Goal: Task Accomplishment & Management: Use online tool/utility

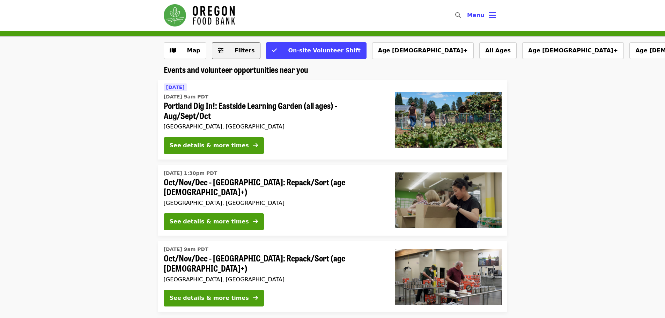
click at [224, 50] on button "Filters" at bounding box center [236, 50] width 49 height 17
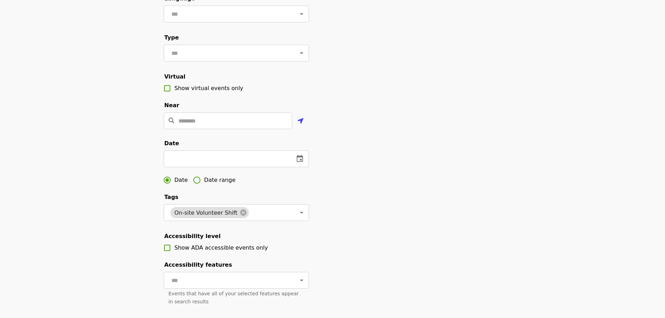
scroll to position [105, 0]
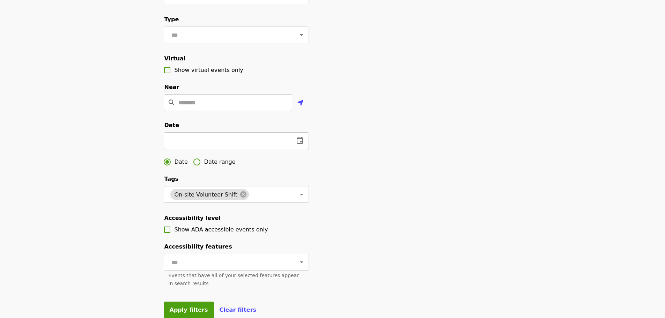
click at [301, 144] on icon "change date" at bounding box center [300, 140] width 6 height 7
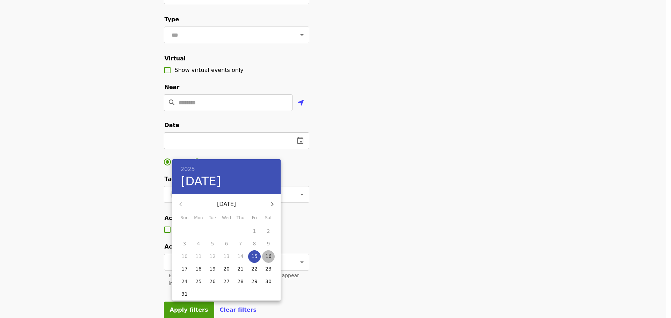
click at [263, 254] on span "16" at bounding box center [268, 256] width 13 height 7
type input "**********"
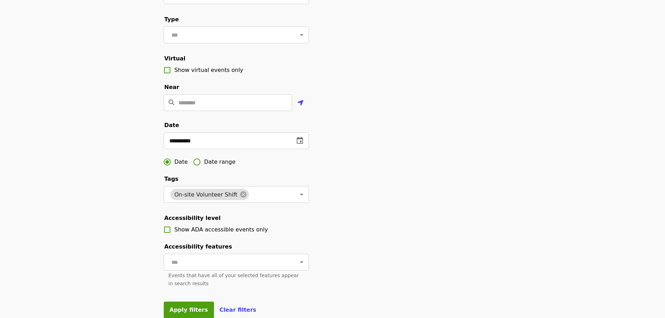
scroll to position [349, 0]
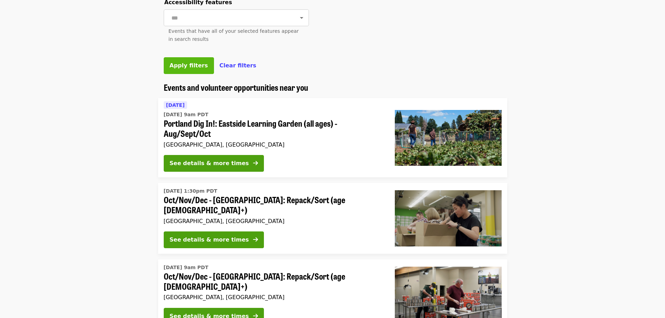
click at [196, 69] on span "Apply filters" at bounding box center [189, 65] width 38 height 7
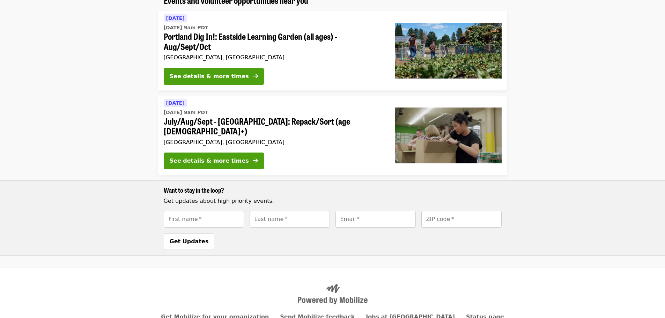
scroll to position [70, 0]
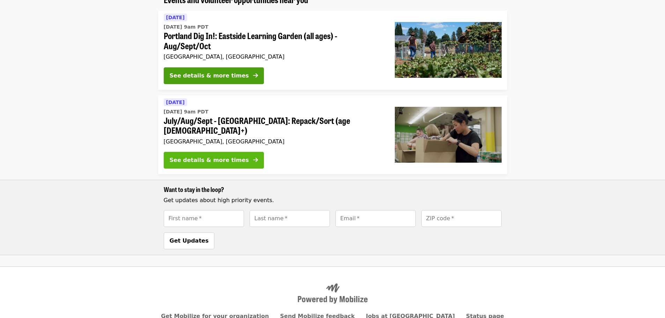
click at [223, 156] on div "See details & more times" at bounding box center [209, 160] width 79 height 8
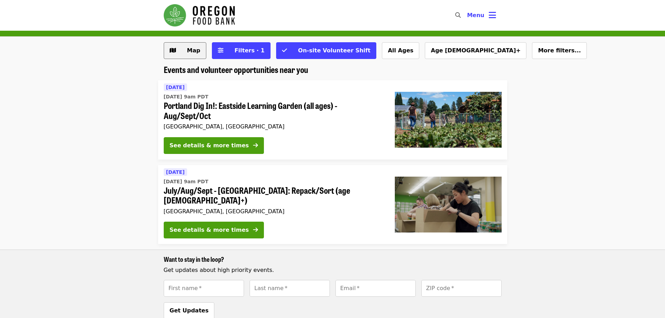
click at [186, 47] on span "Map" at bounding box center [190, 50] width 20 height 8
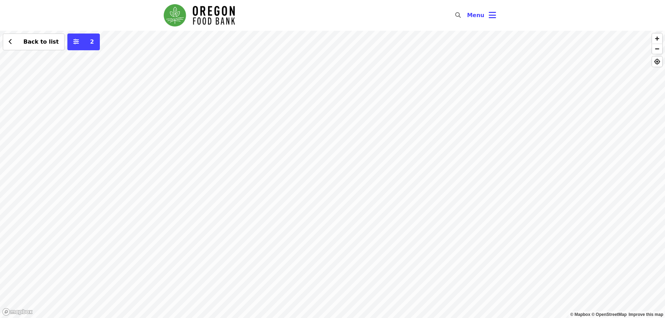
drag, startPoint x: 219, startPoint y: 182, endPoint x: 257, endPoint y: 168, distance: 40.1
click at [268, 181] on div "Back to list 2" at bounding box center [332, 174] width 665 height 287
click at [37, 38] on span "Back to list" at bounding box center [40, 41] width 35 height 7
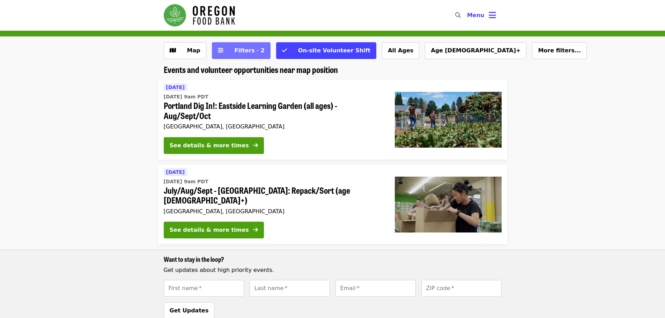
click at [235, 52] on span "Filters · 2" at bounding box center [250, 50] width 30 height 7
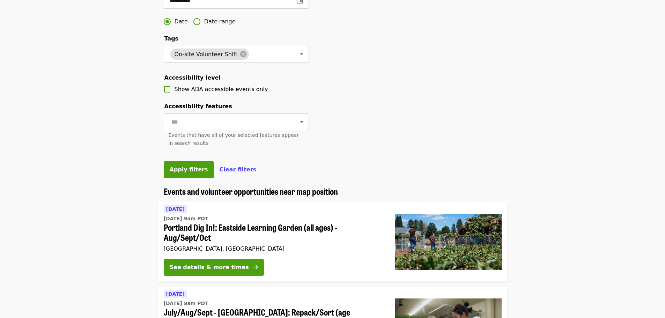
scroll to position [279, 0]
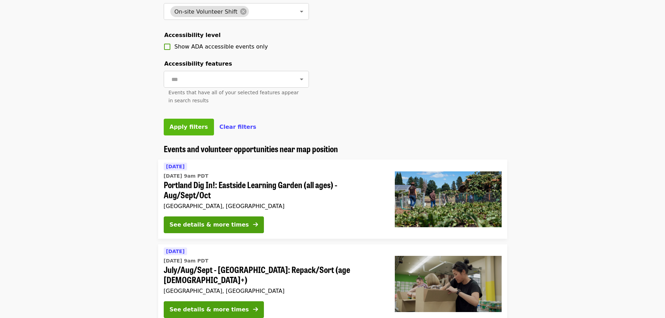
click at [186, 130] on span "Apply filters" at bounding box center [189, 127] width 38 height 7
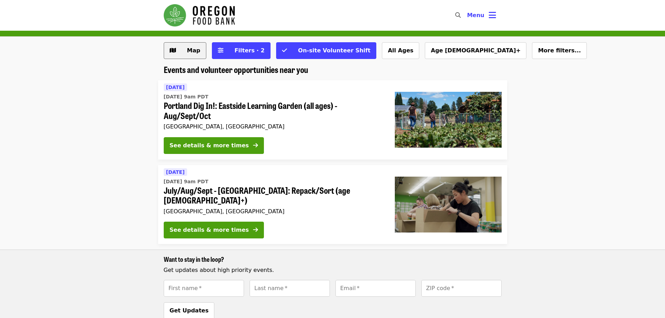
click at [187, 47] on span "Map" at bounding box center [190, 50] width 20 height 8
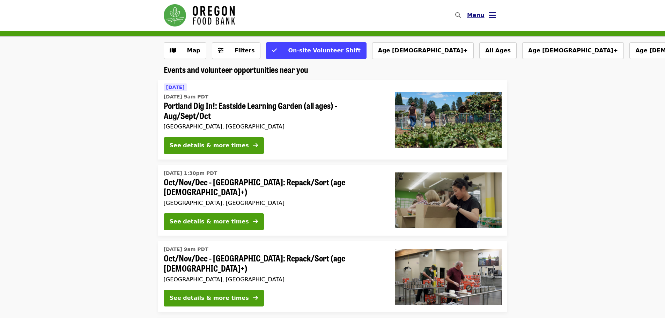
click at [492, 14] on icon "bars icon" at bounding box center [492, 15] width 7 height 10
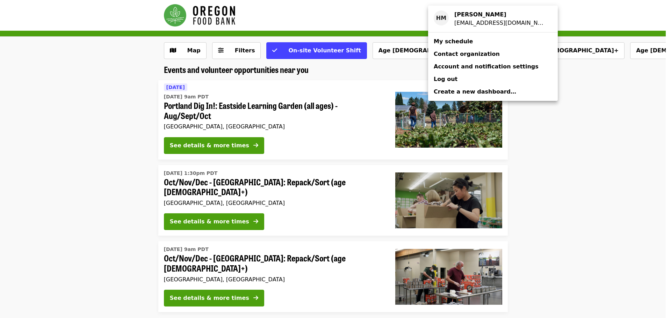
click at [602, 79] on div "Account menu" at bounding box center [335, 159] width 671 height 318
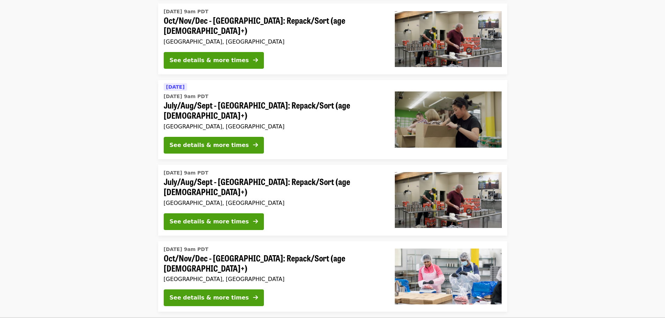
scroll to position [244, 0]
